Goal: Find contact information: Obtain details needed to contact an individual or organization

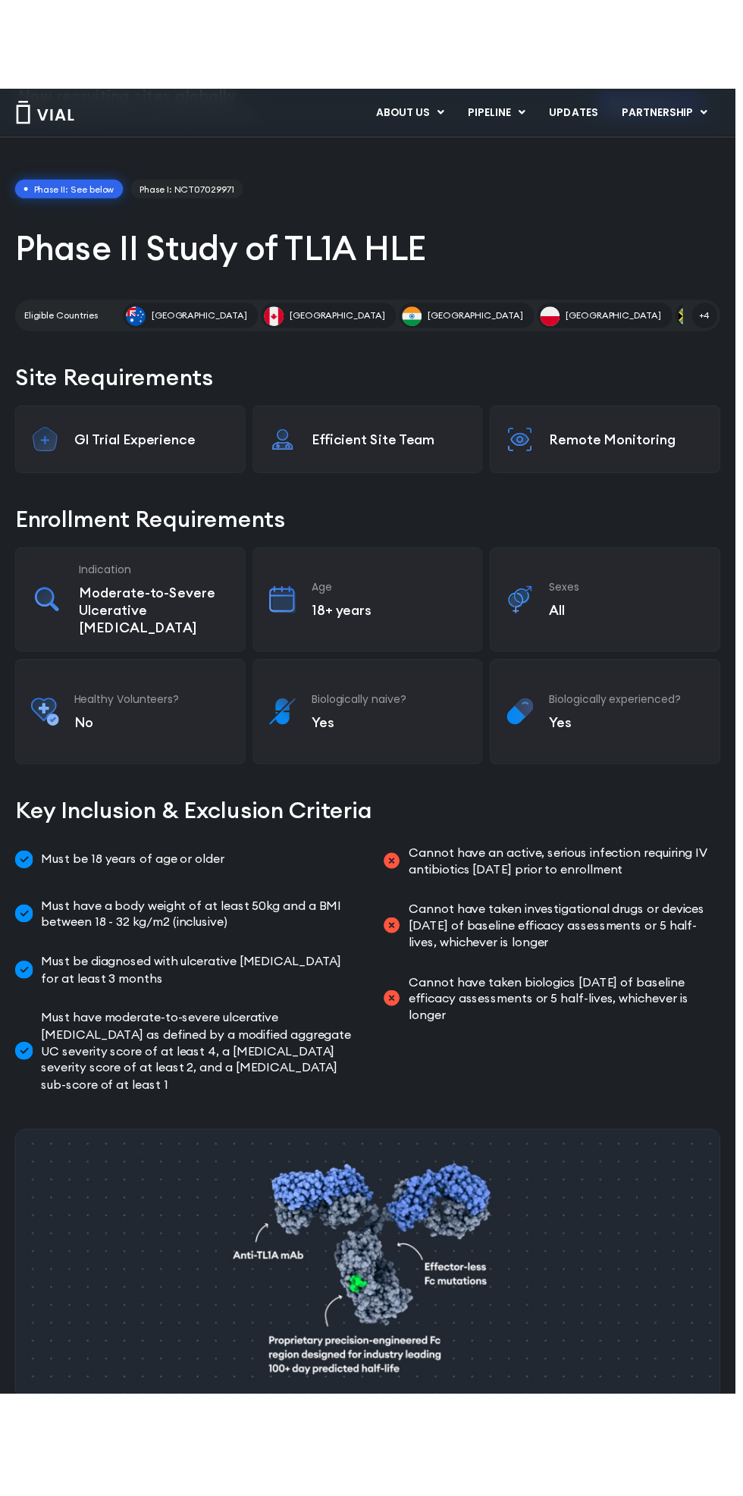
scroll to position [447, 0]
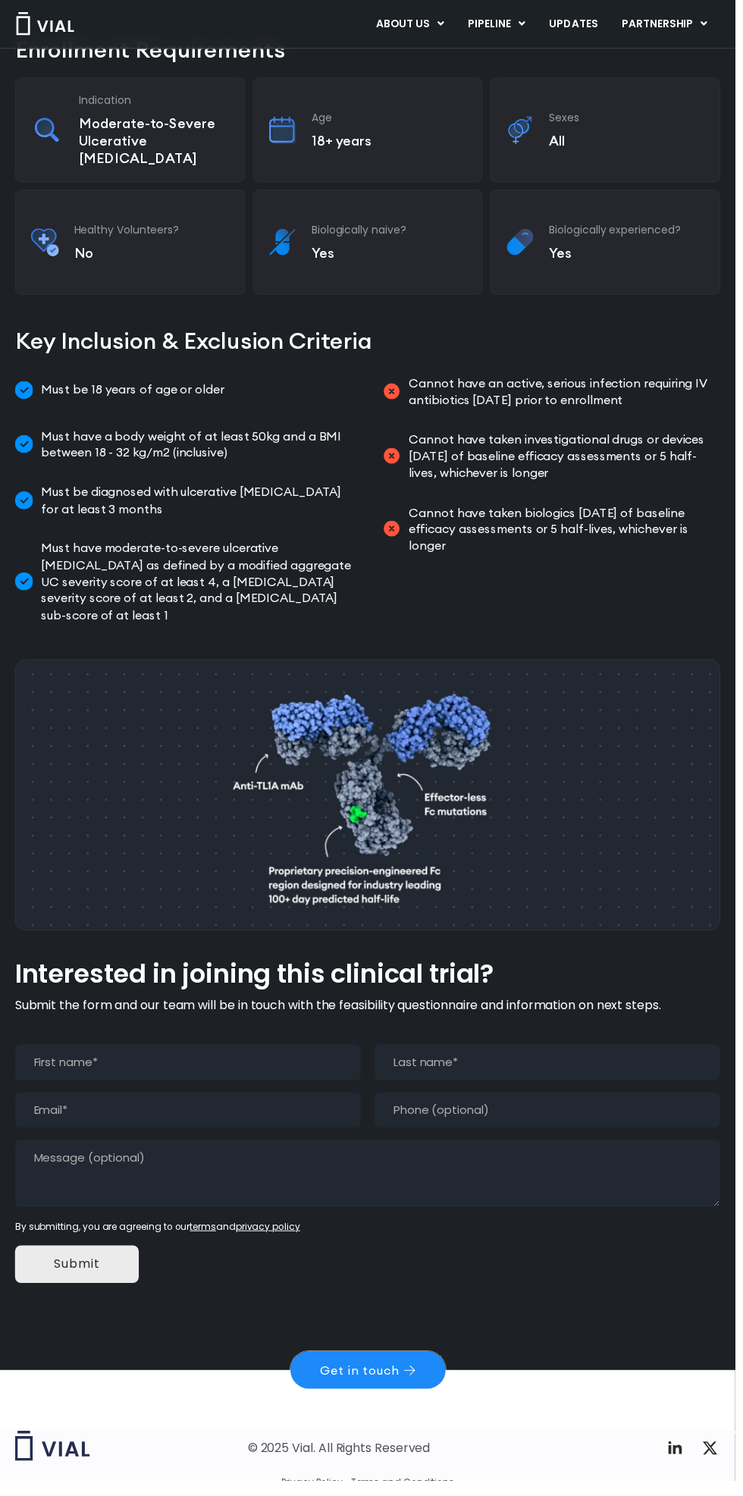
click at [397, 1318] on span "Get in touch" at bounding box center [364, 1384] width 80 height 12
